Goal: Task Accomplishment & Management: Manage account settings

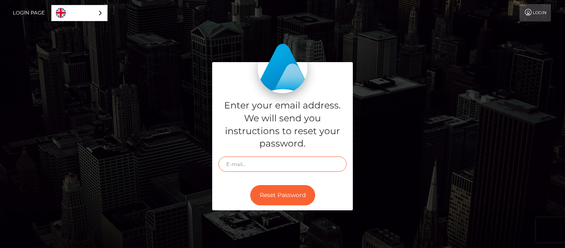
click at [281, 161] on input "text" at bounding box center [282, 163] width 128 height 15
type input "[EMAIL_ADDRESS][DOMAIN_NAME]"
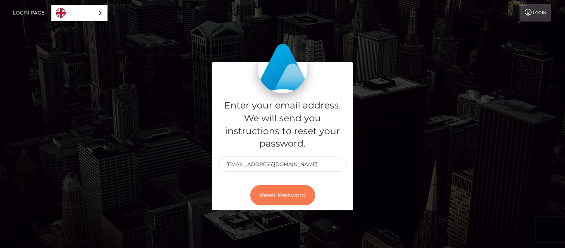
click at [278, 194] on button "Reset Password" at bounding box center [282, 195] width 65 height 20
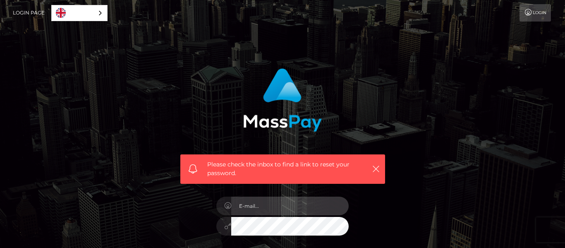
type input "[EMAIL_ADDRESS][DOMAIN_NAME]"
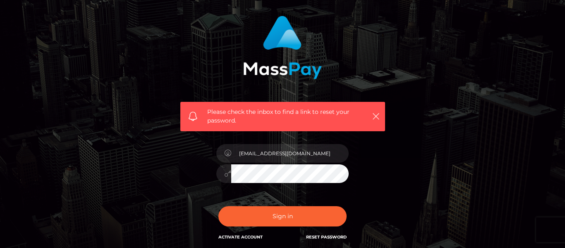
scroll to position [54, 0]
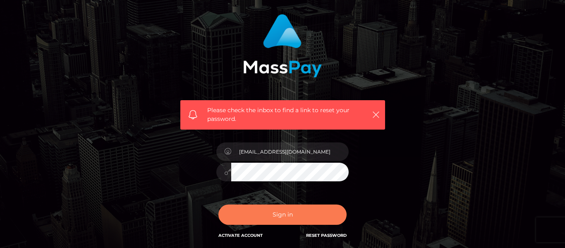
click at [285, 217] on button "Sign in" at bounding box center [282, 214] width 128 height 20
